Goal: Information Seeking & Learning: Learn about a topic

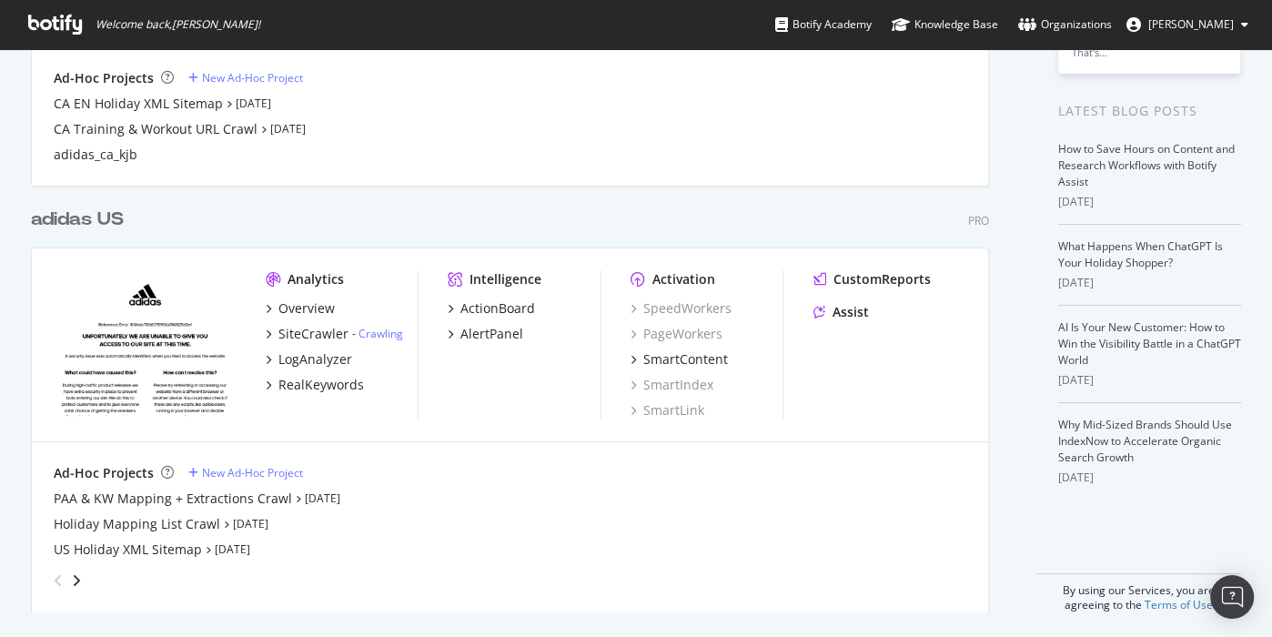
scroll to position [329, 0]
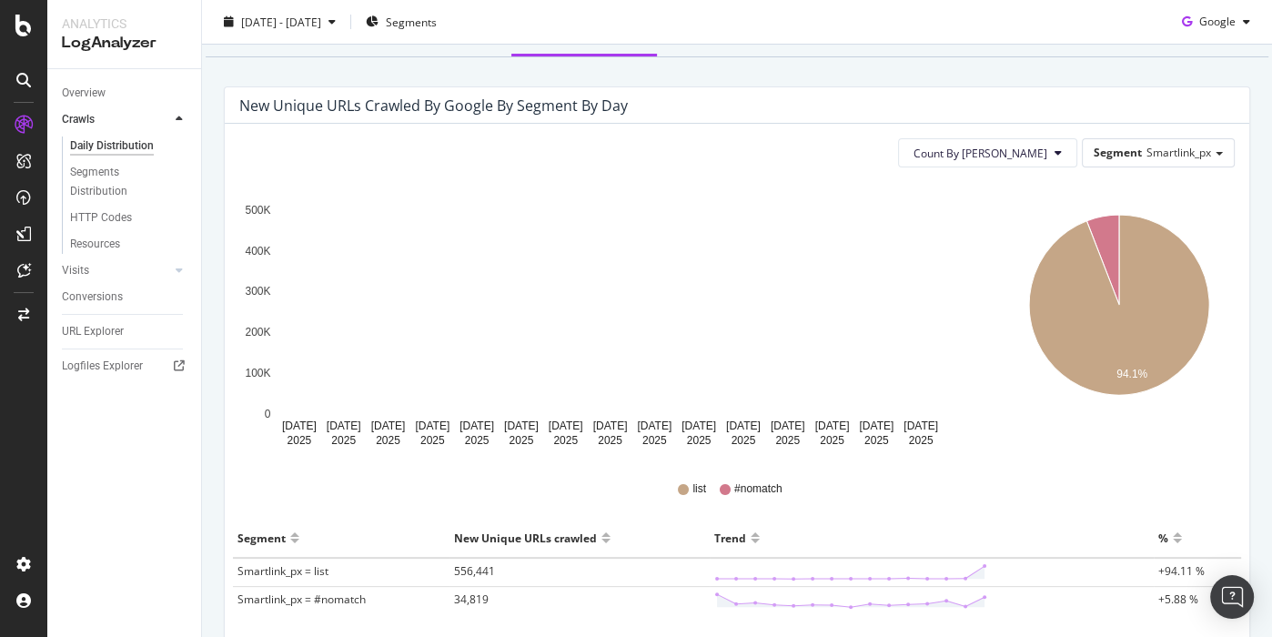
scroll to position [267, 0]
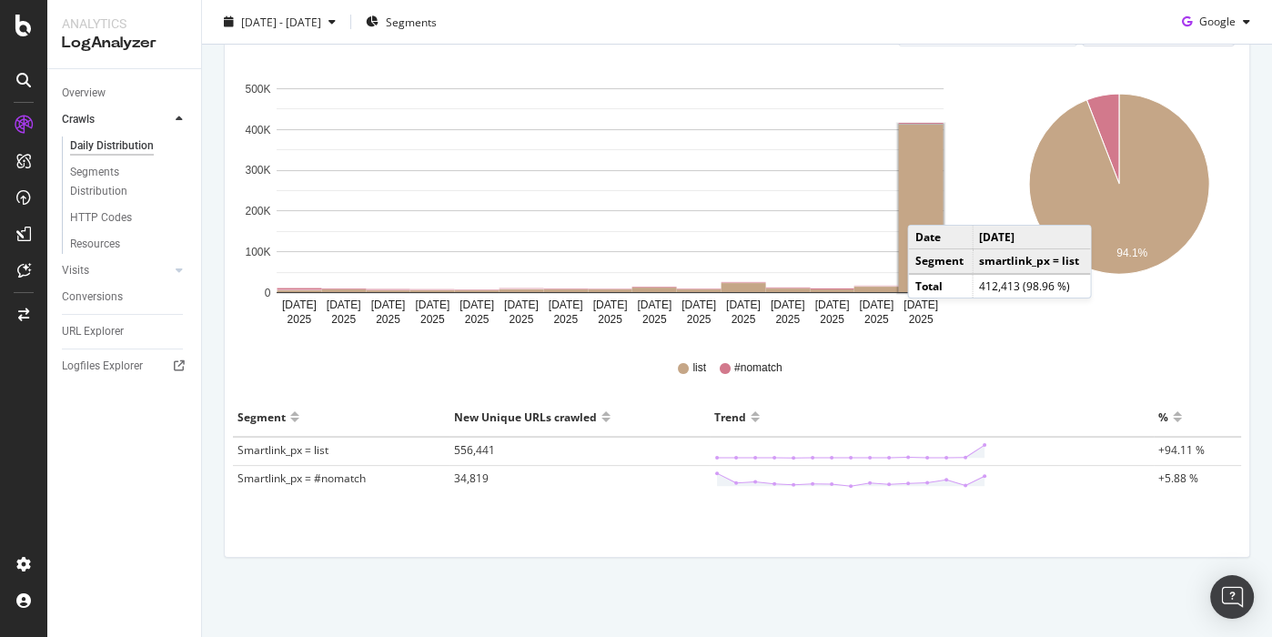
click at [926, 205] on rect "A chart." at bounding box center [921, 208] width 45 height 167
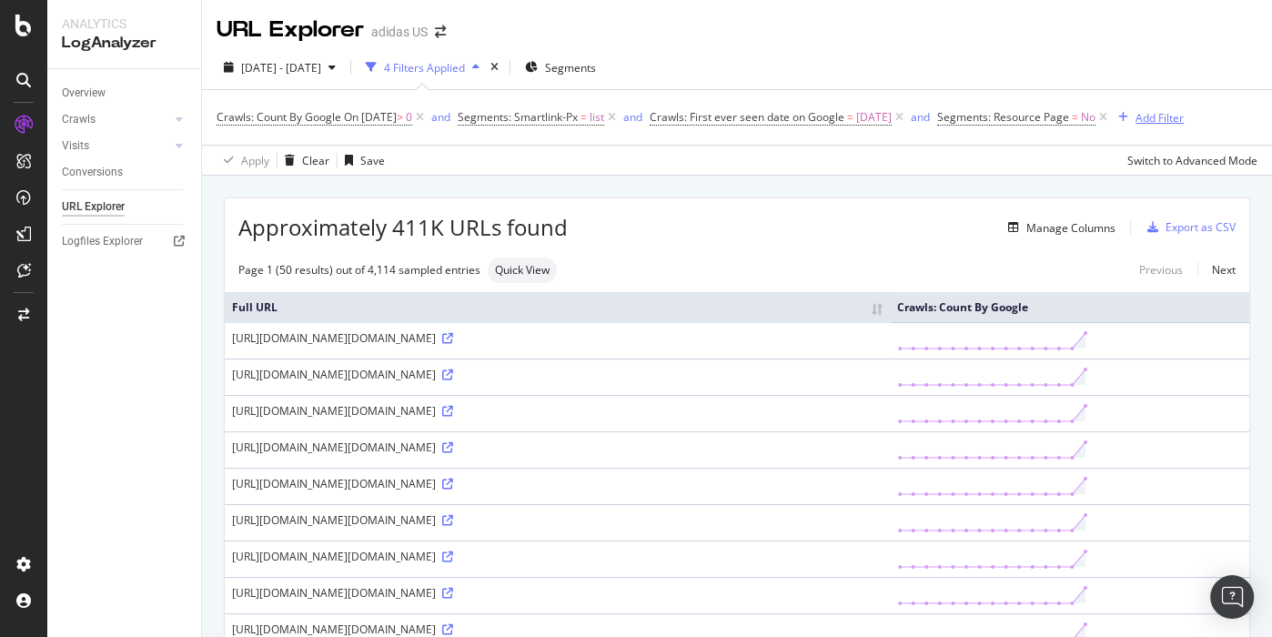
click at [1184, 125] on div "Add Filter" at bounding box center [1160, 117] width 48 height 15
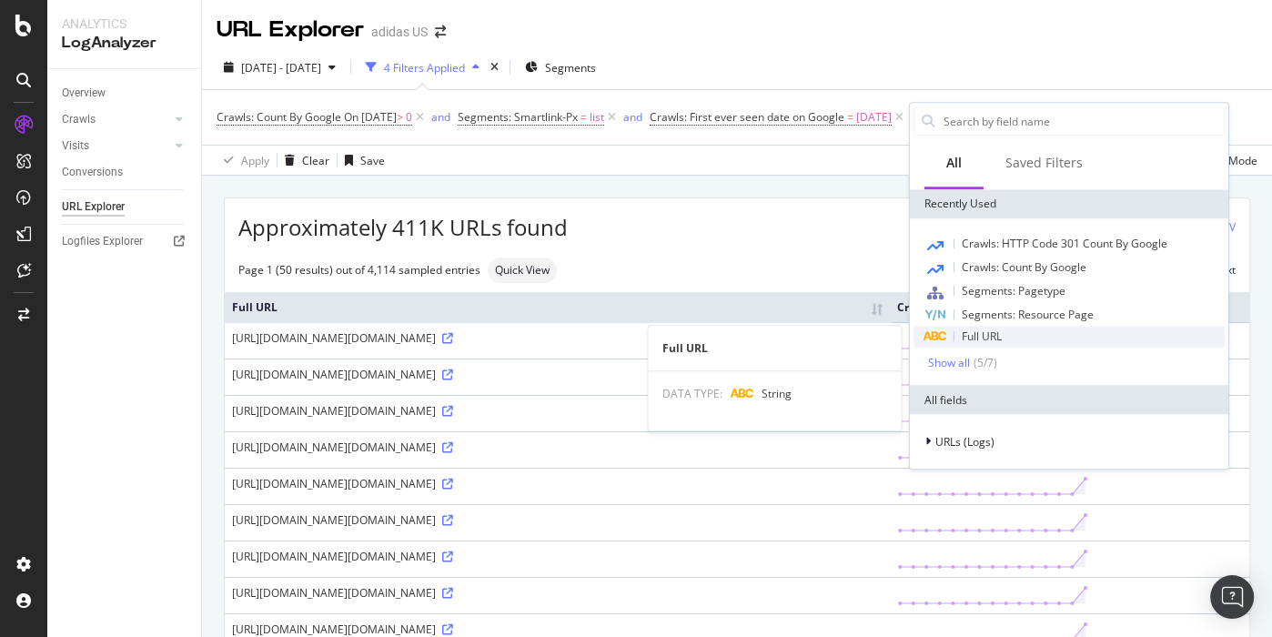
click at [1007, 335] on div "Full URL" at bounding box center [1069, 337] width 311 height 22
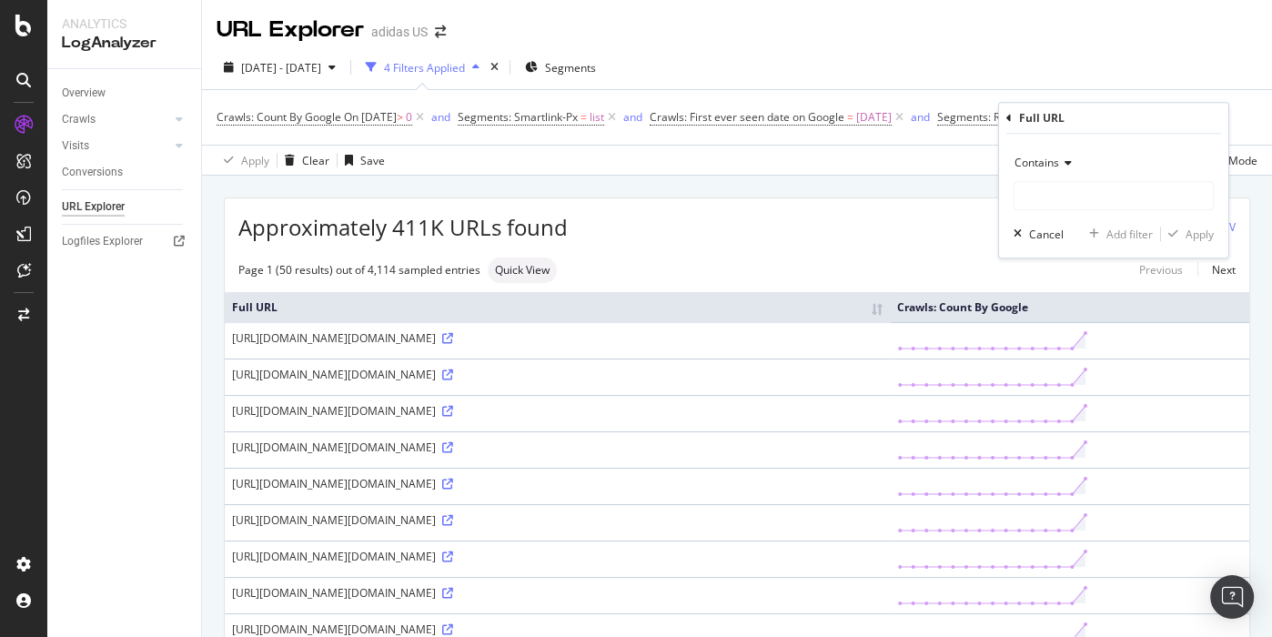
click at [1049, 170] on div "Contains" at bounding box center [1114, 162] width 200 height 29
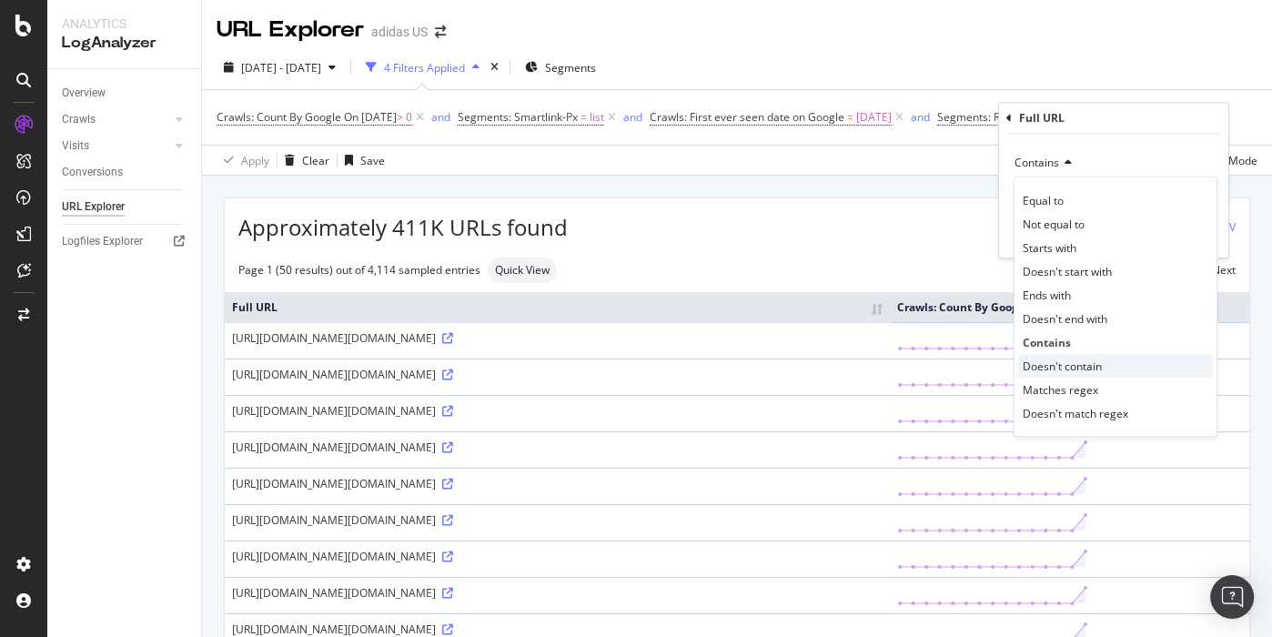
click at [1070, 366] on span "Doesn't contain" at bounding box center [1062, 366] width 79 height 15
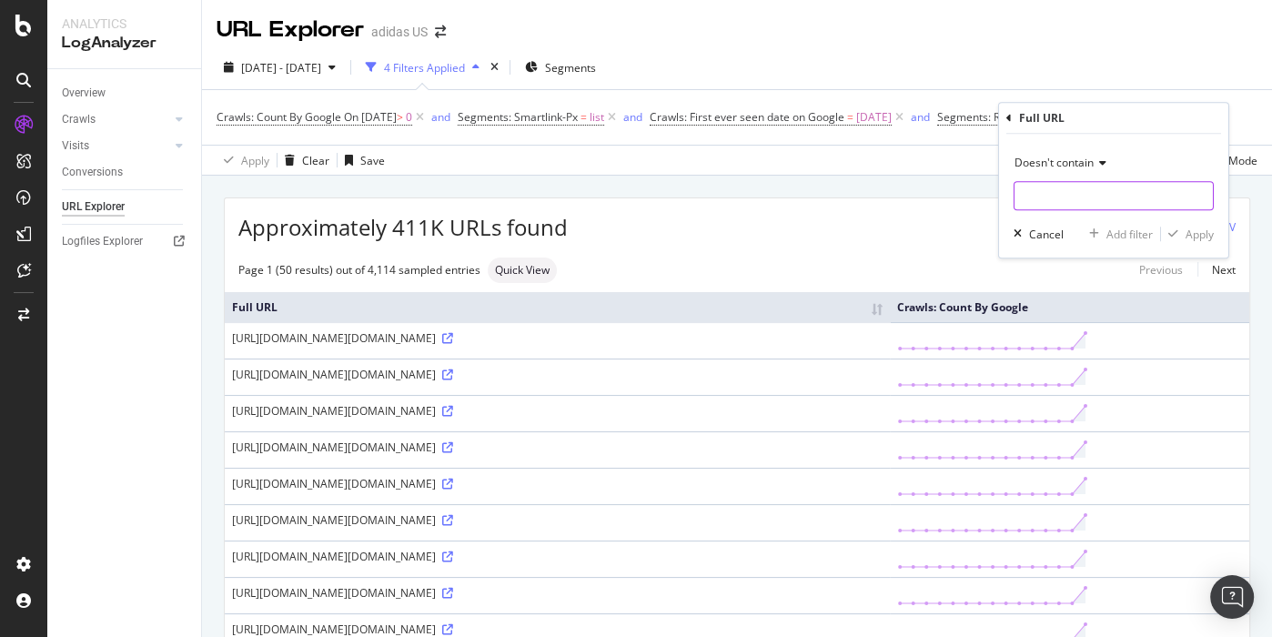
click at [1050, 202] on input "text" at bounding box center [1114, 195] width 198 height 29
type input "affiliates"
click at [1199, 240] on div "Apply" at bounding box center [1200, 234] width 28 height 15
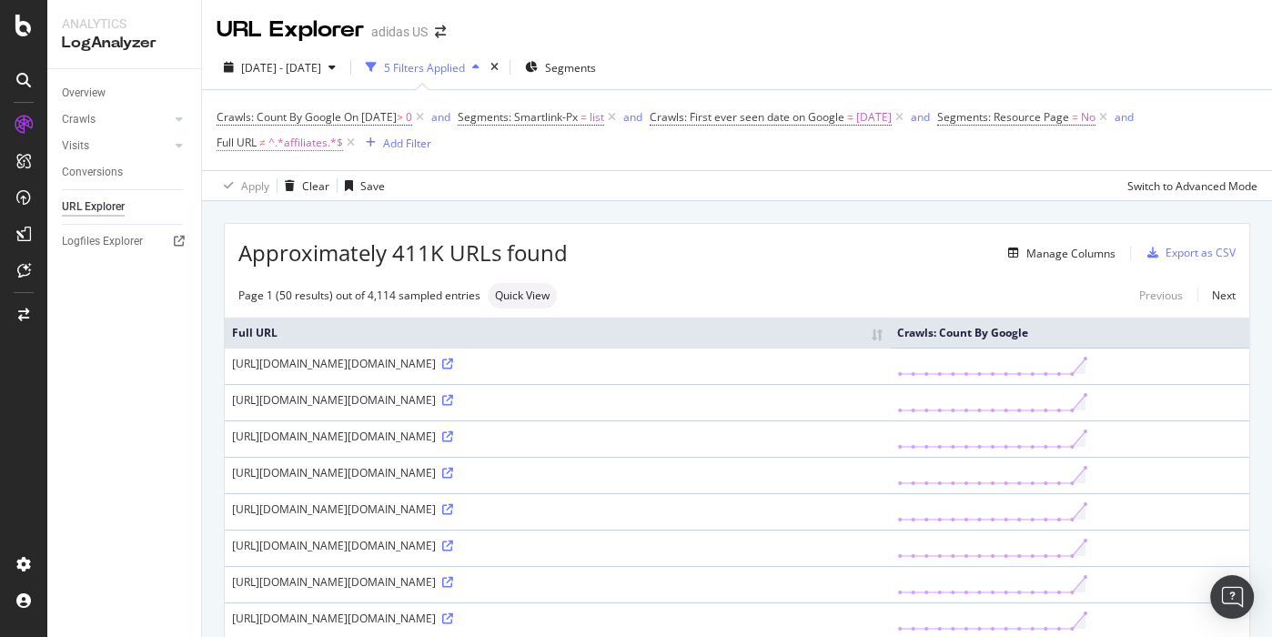
click at [302, 142] on span "^.*affiliates.*$" at bounding box center [305, 142] width 75 height 25
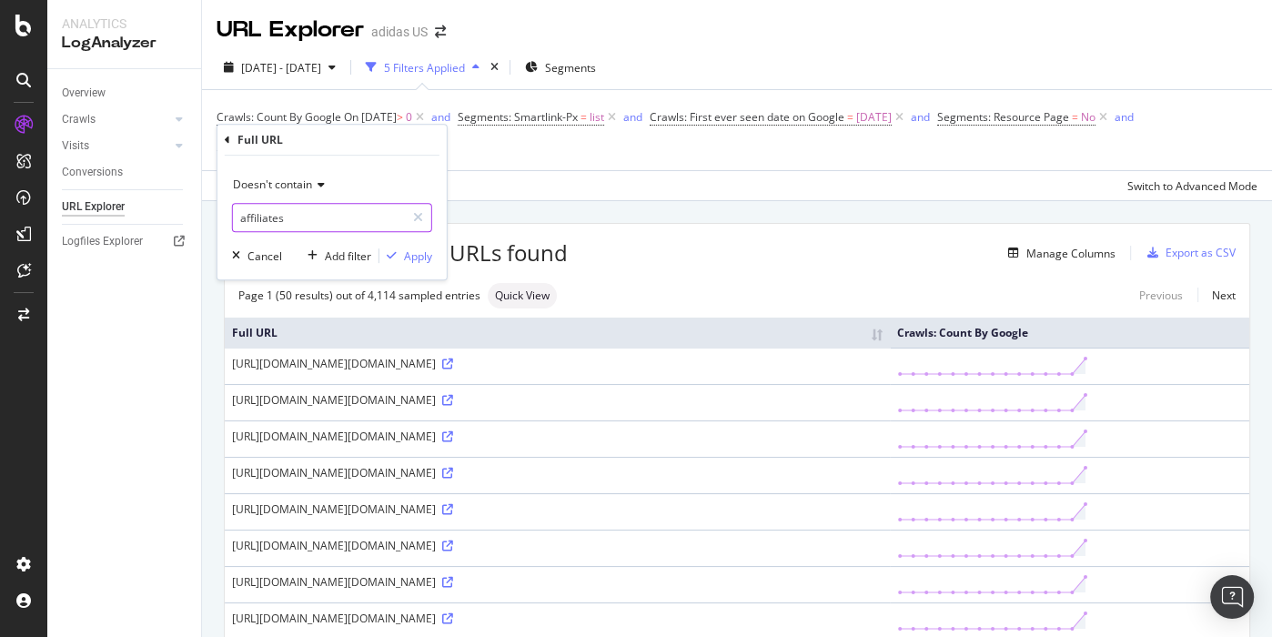
click at [265, 218] on input "affiliates" at bounding box center [319, 217] width 172 height 29
type input "gclid"
click at [406, 258] on div "Apply" at bounding box center [418, 255] width 28 height 15
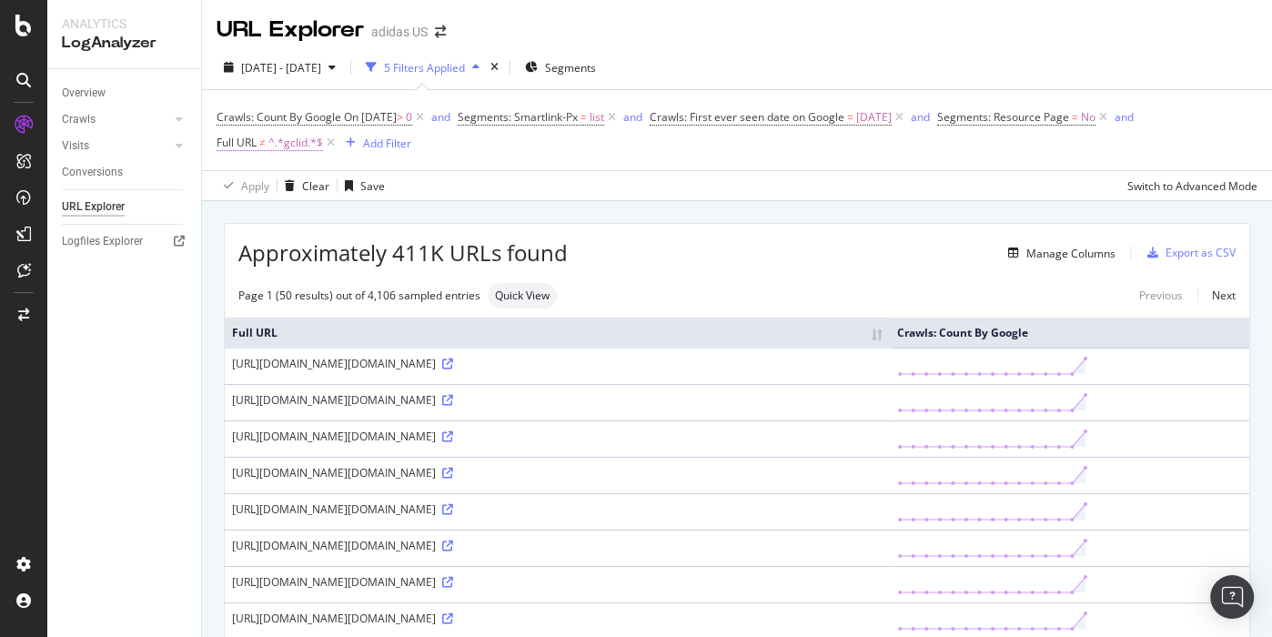
click at [300, 142] on span "^.*gclid.*$" at bounding box center [295, 142] width 55 height 25
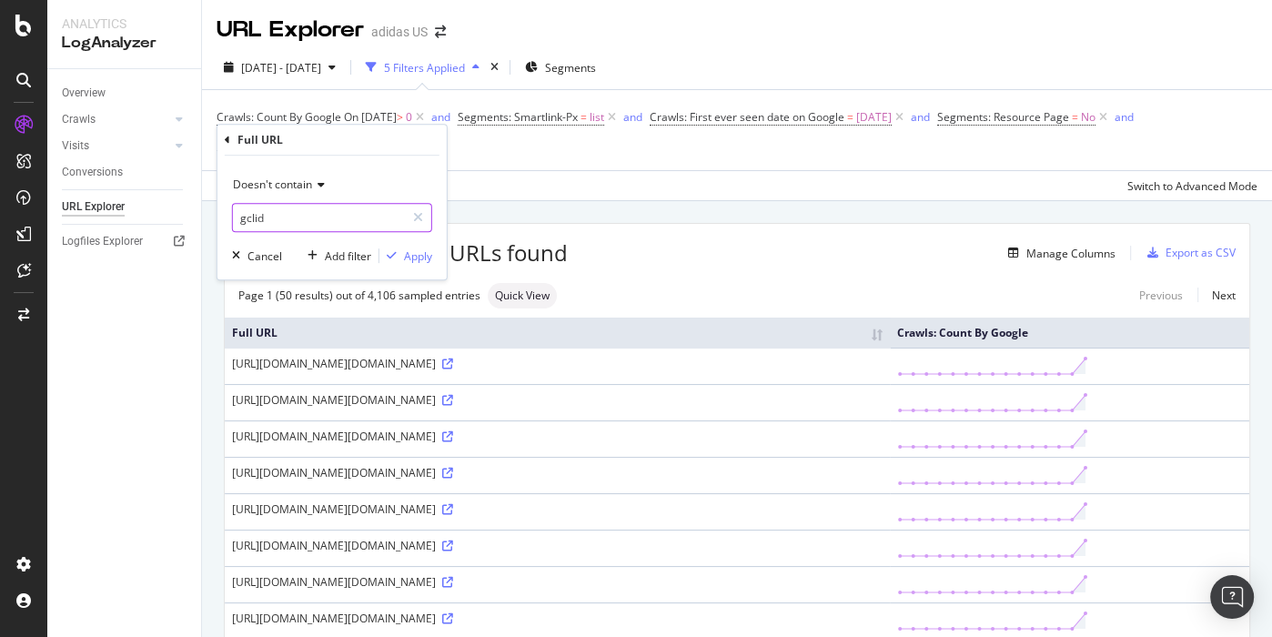
click at [251, 215] on input "gclid" at bounding box center [319, 217] width 172 height 29
type input "clickid"
click at [421, 259] on div "Apply" at bounding box center [418, 255] width 28 height 15
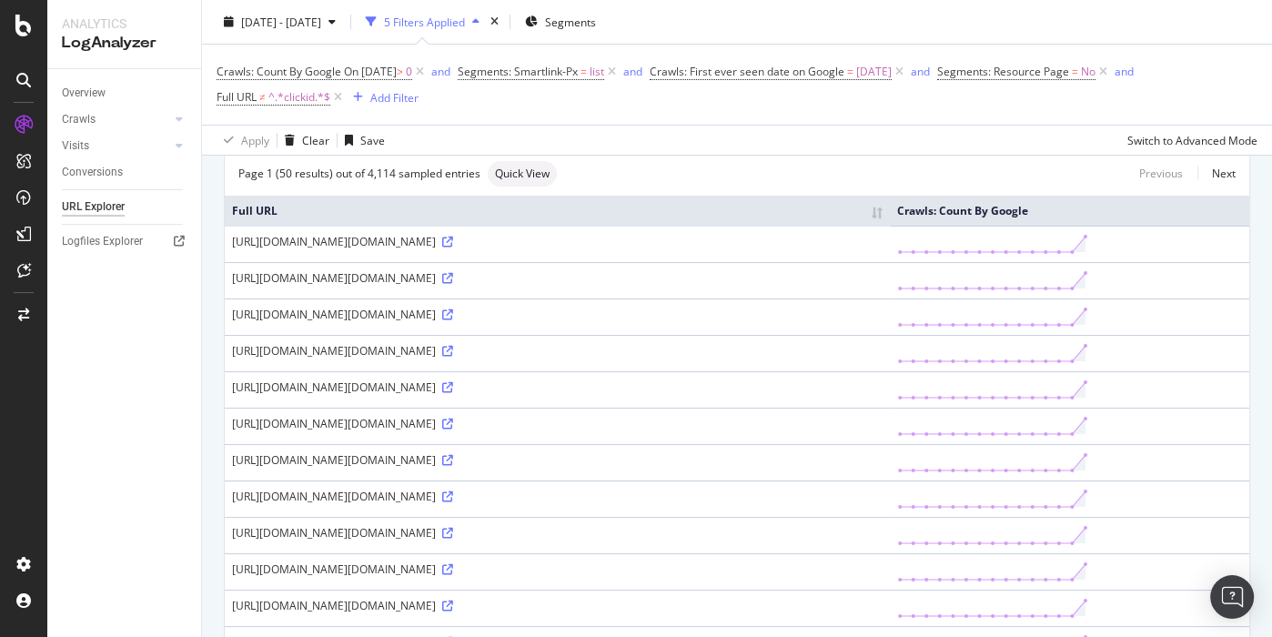
scroll to position [123, 0]
click at [337, 101] on icon at bounding box center [337, 97] width 15 height 18
